Goal: Task Accomplishment & Management: Manage account settings

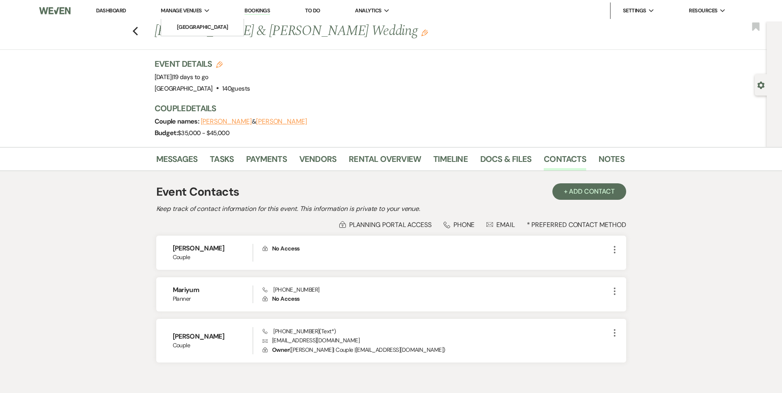
click at [191, 15] on li "Manage Venues Expand [GEOGRAPHIC_DATA]" at bounding box center [185, 10] width 57 height 16
click at [191, 20] on link "[GEOGRAPHIC_DATA]" at bounding box center [202, 27] width 82 height 16
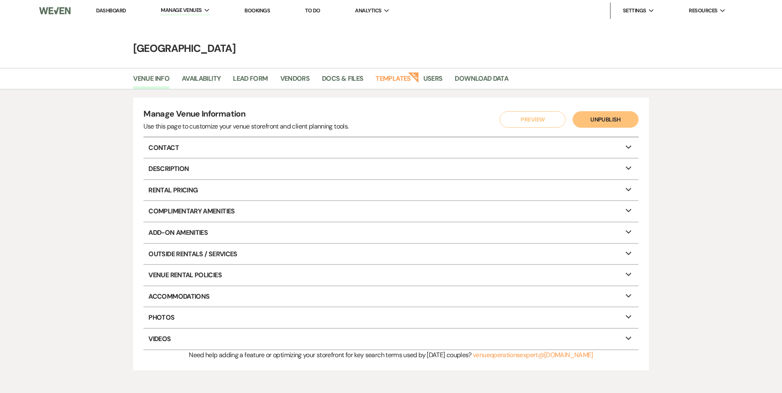
click at [191, 73] on li "Availability" at bounding box center [207, 80] width 51 height 17
click at [191, 78] on link "Availability" at bounding box center [201, 81] width 39 height 16
select select "2"
select select "2026"
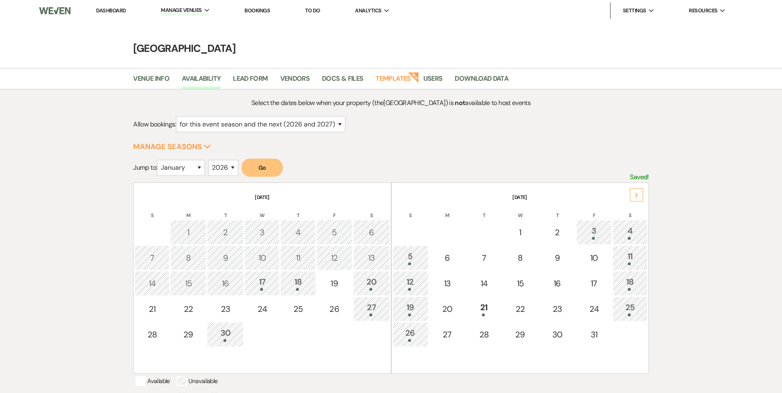
click at [265, 285] on div "17" at bounding box center [262, 283] width 26 height 15
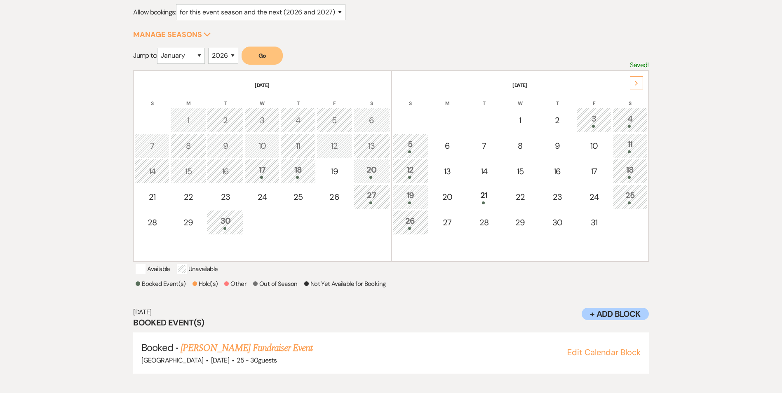
scroll to position [119, 0]
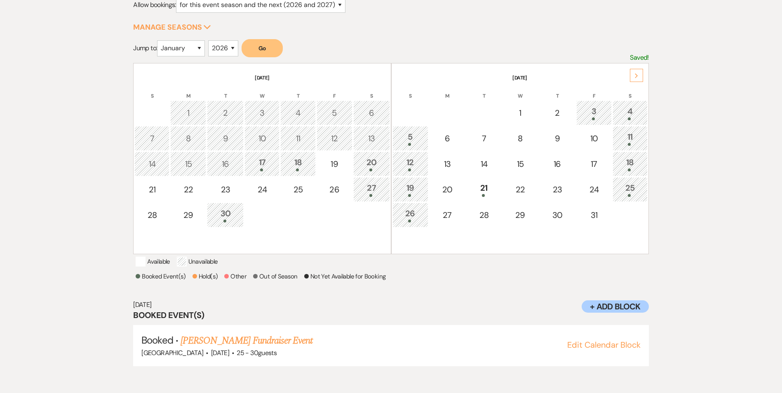
click at [298, 165] on div "18" at bounding box center [298, 163] width 26 height 15
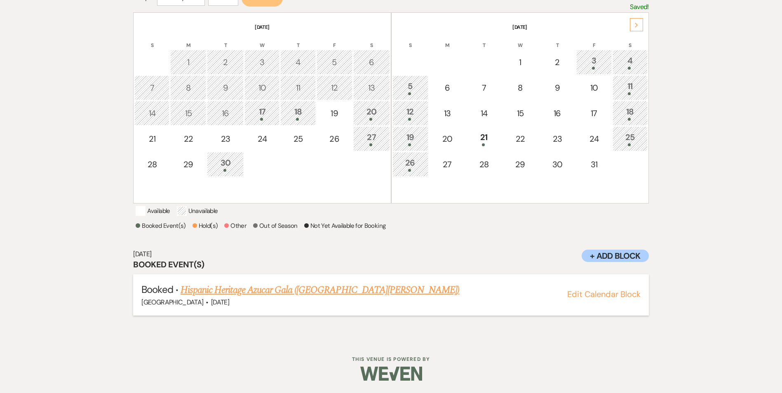
click at [244, 287] on link "Hispanic Heritage Azucar Gala ([GEOGRAPHIC_DATA][PERSON_NAME])" at bounding box center [319, 290] width 279 height 15
